Goal: Transaction & Acquisition: Purchase product/service

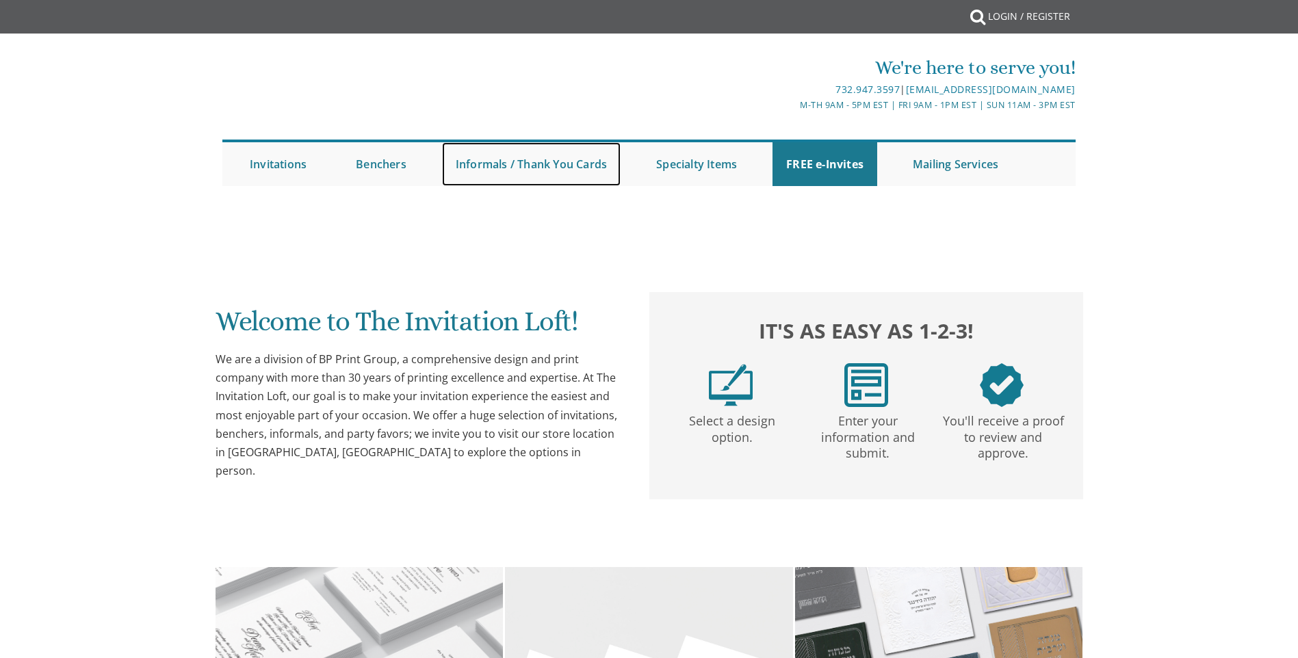
click at [592, 160] on link "Informals / Thank You Cards" at bounding box center [531, 164] width 179 height 44
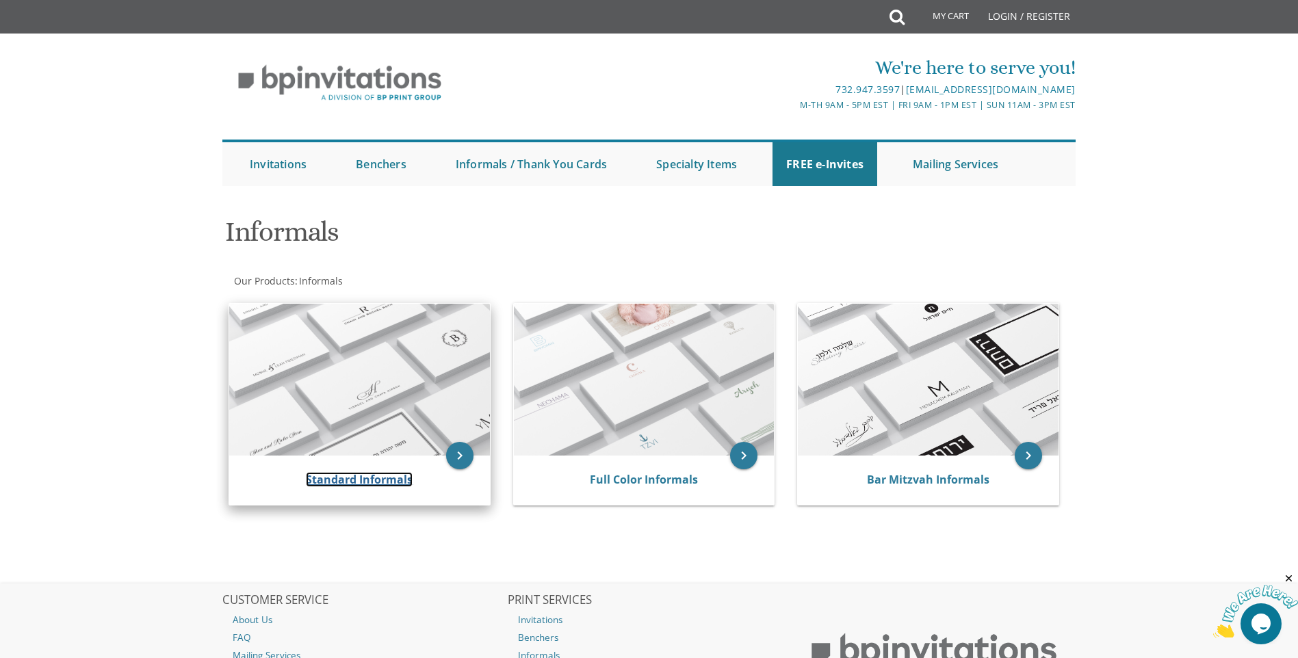
click at [385, 483] on link "Standard Informals" at bounding box center [359, 479] width 107 height 15
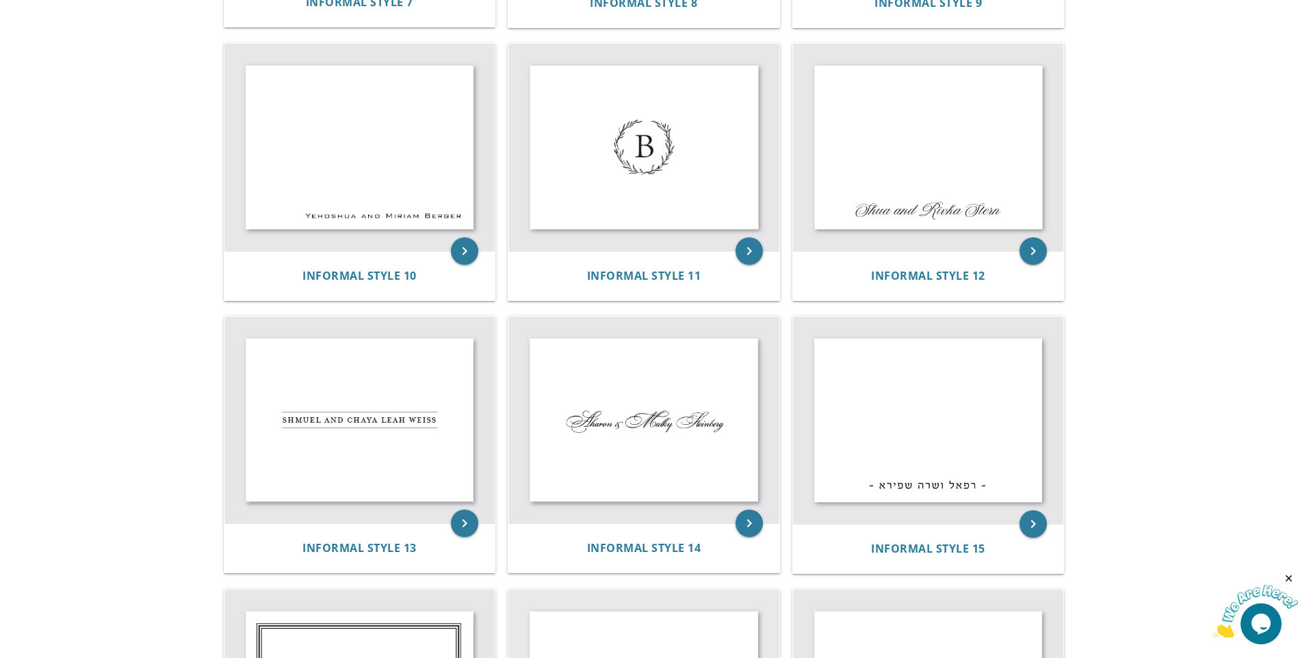
scroll to position [1497, 0]
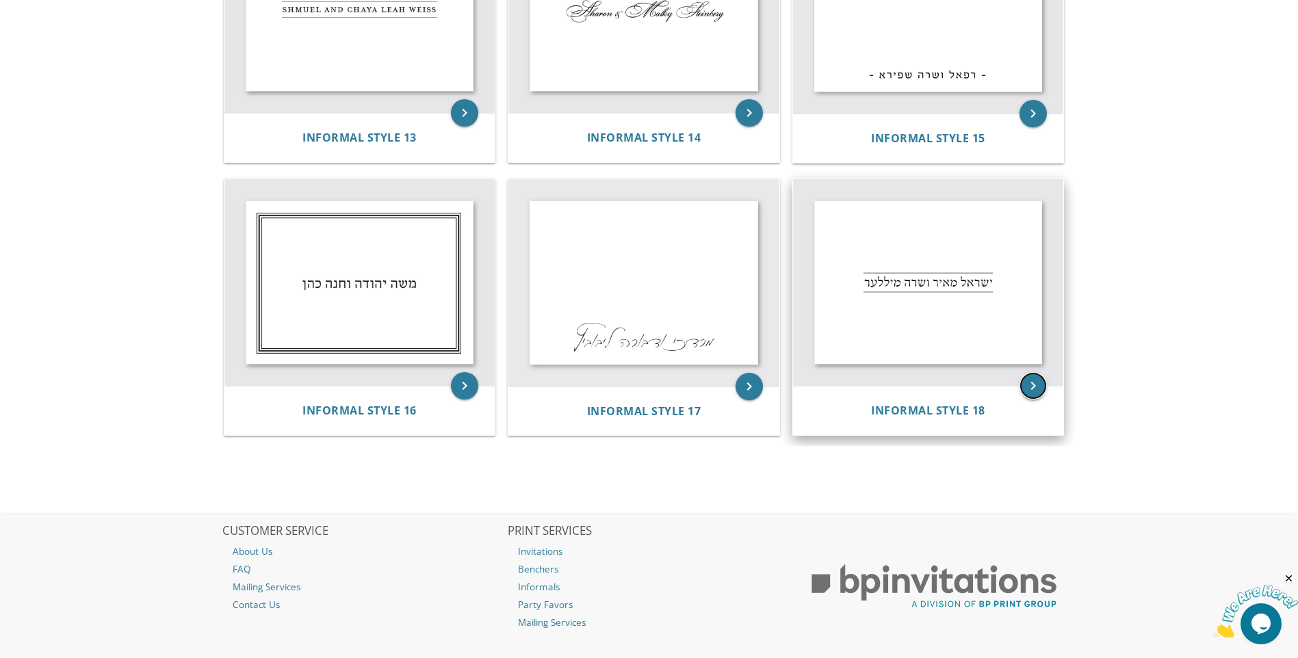
click at [1021, 386] on icon "keyboard_arrow_right" at bounding box center [1033, 385] width 27 height 27
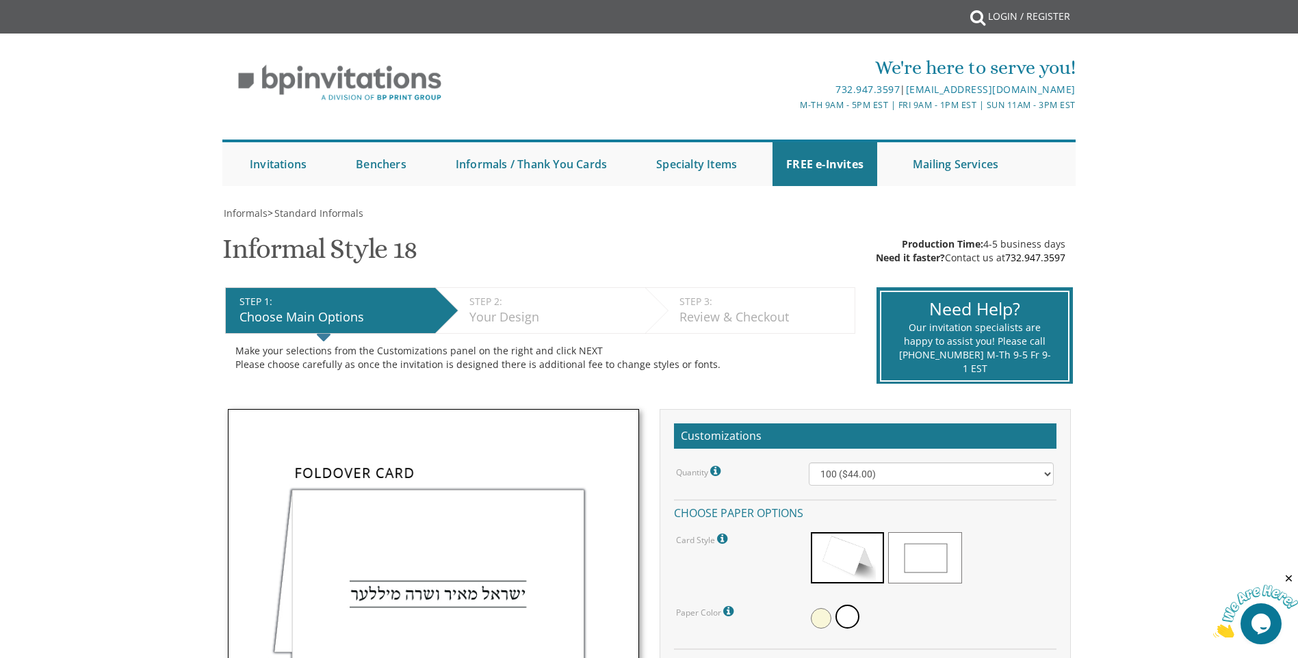
scroll to position [68, 0]
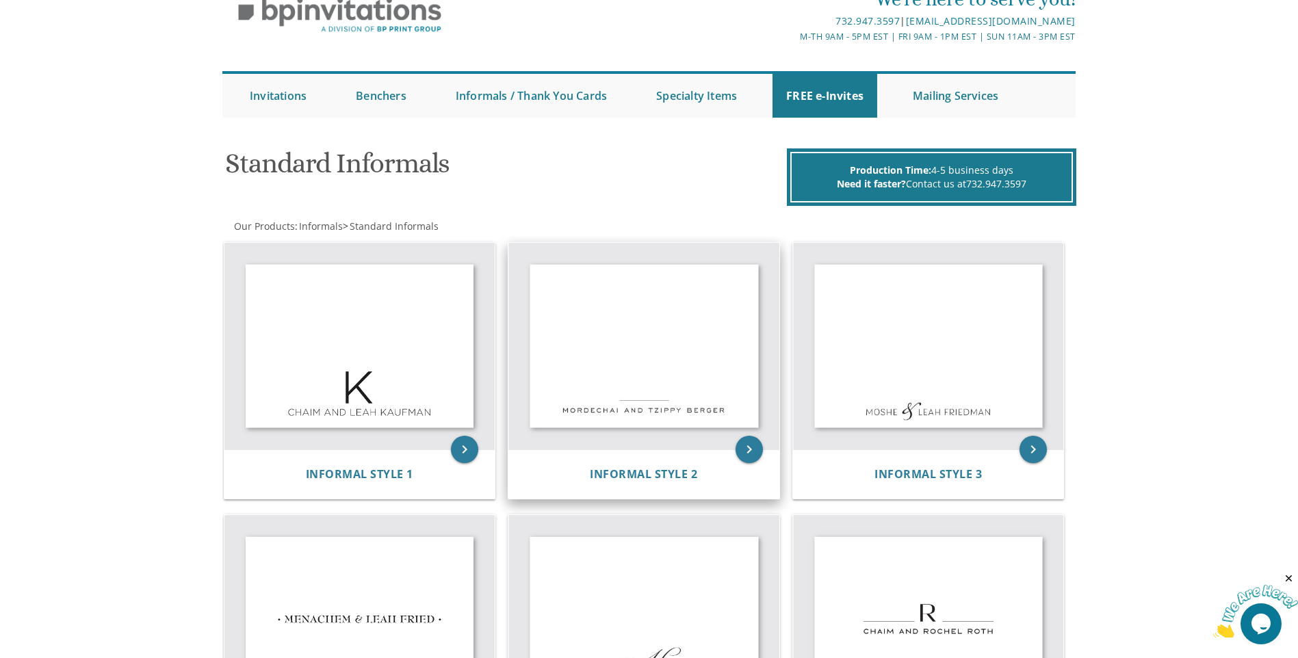
scroll to position [205, 0]
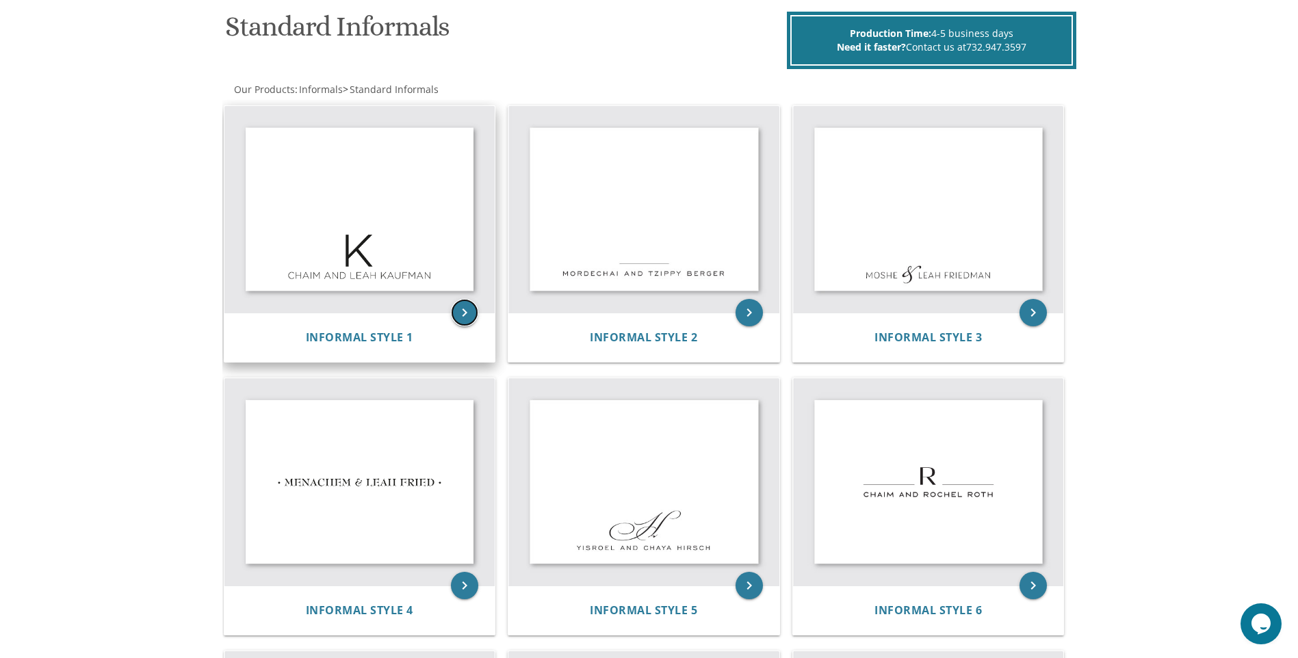
click at [457, 313] on icon "keyboard_arrow_right" at bounding box center [464, 312] width 27 height 27
